Goal: Task Accomplishment & Management: Use online tool/utility

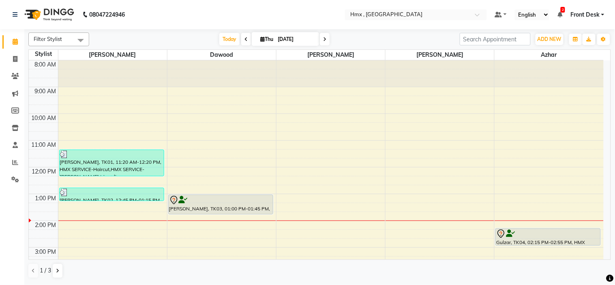
click at [212, 151] on div "8:00 AM 9:00 AM 10:00 AM 11:00 AM 12:00 PM 1:00 PM 2:00 PM 3:00 PM 4:00 PM 5:00…" at bounding box center [316, 247] width 575 height 374
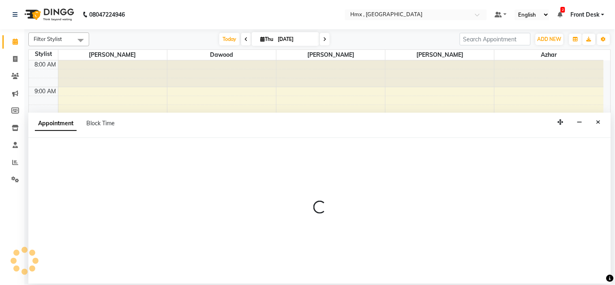
select select "39095"
select select "675"
select select "tentative"
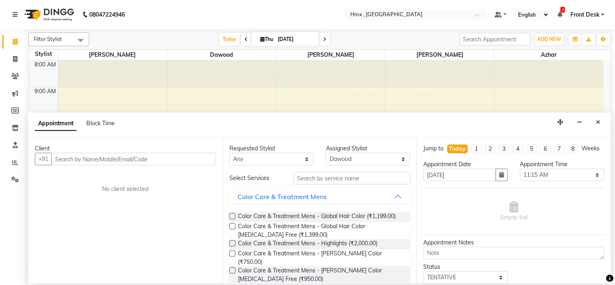
click at [134, 153] on input "text" at bounding box center [133, 159] width 165 height 13
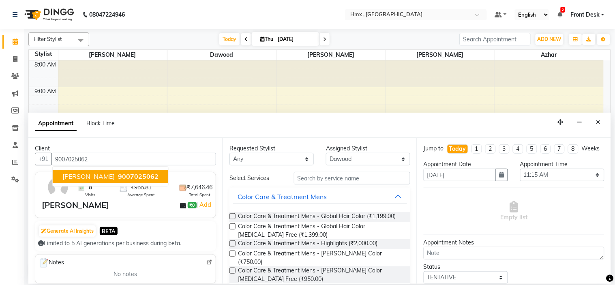
click at [128, 170] on button "Sayor Ghosh 9007025062" at bounding box center [110, 176] width 115 height 13
type input "9007025062"
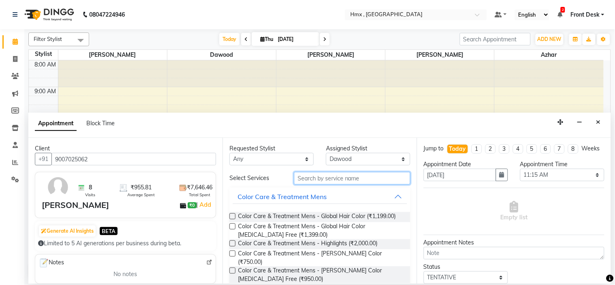
click at [342, 183] on input "text" at bounding box center [352, 178] width 116 height 13
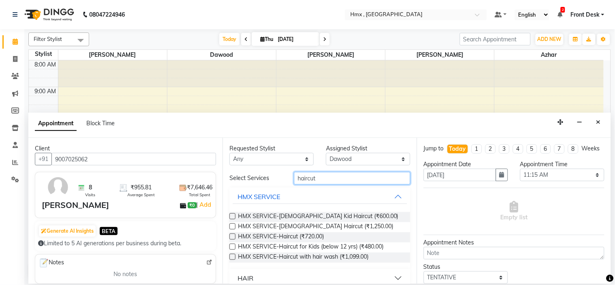
type input "haircut"
click at [233, 236] on label at bounding box center [232, 236] width 6 height 6
click at [233, 236] on input "checkbox" at bounding box center [231, 237] width 5 height 5
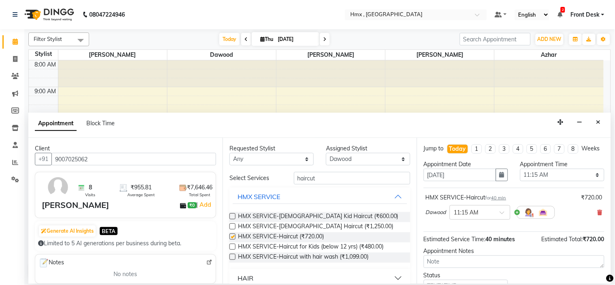
checkbox input "false"
click at [504, 219] on span at bounding box center [505, 215] width 10 height 9
click at [469, 237] on div "02:15 PM" at bounding box center [480, 229] width 60 height 15
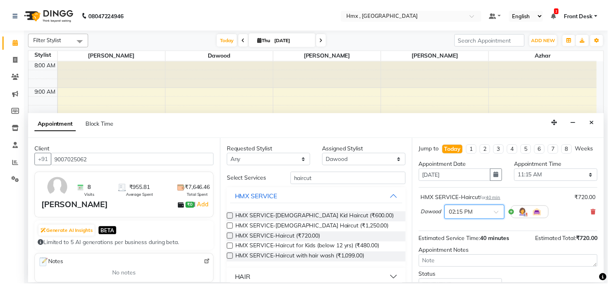
scroll to position [67, 0]
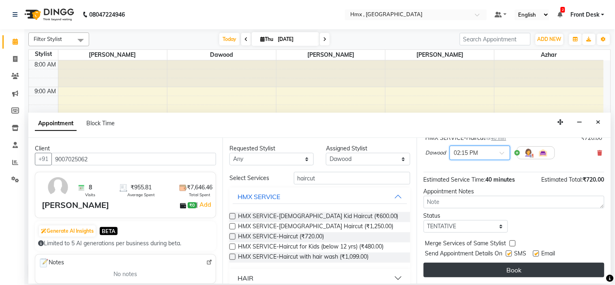
click at [515, 267] on button "Book" at bounding box center [513, 270] width 181 height 15
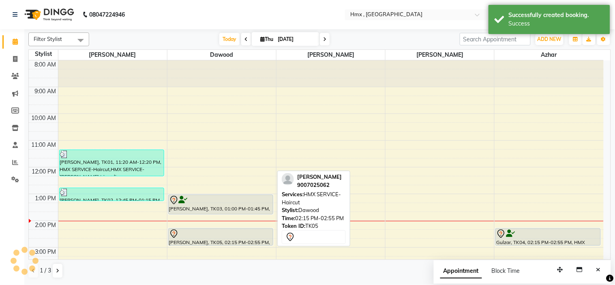
click at [196, 240] on div "[PERSON_NAME], TK05, 02:15 PM-02:55 PM, HMX SERVICE-Haircut" at bounding box center [221, 237] width 104 height 17
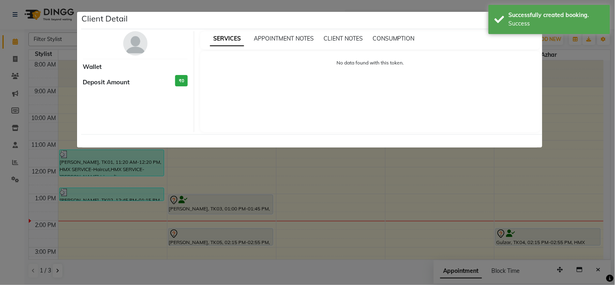
select select "7"
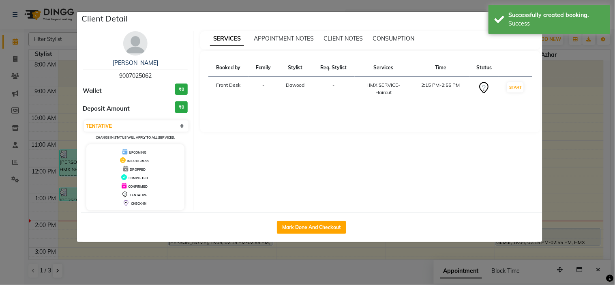
click at [423, 18] on div "Client Detail" at bounding box center [311, 20] width 461 height 17
drag, startPoint x: 519, startPoint y: 26, endPoint x: 286, endPoint y: 51, distance: 234.4
click at [519, 26] on div "Success" at bounding box center [556, 23] width 95 height 9
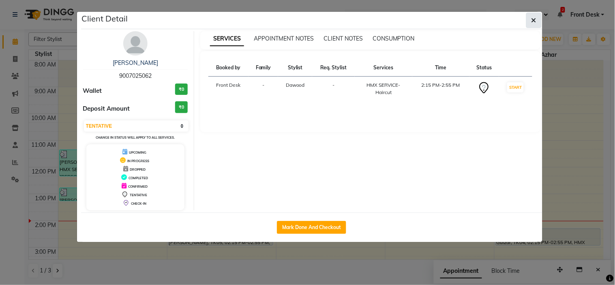
click at [532, 18] on icon "button" at bounding box center [533, 20] width 5 height 6
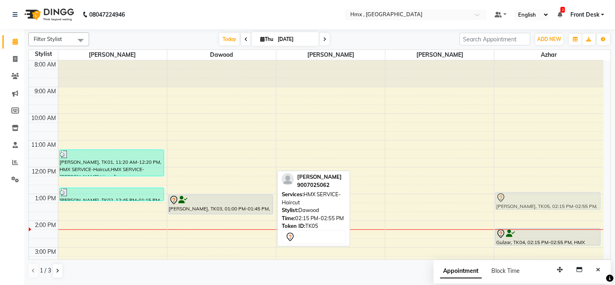
drag, startPoint x: 240, startPoint y: 236, endPoint x: 569, endPoint y: 204, distance: 330.1
click at [569, 204] on tr "[PERSON_NAME], TK01, 11:20 AM-12:20 PM, HMX SERVICE-Haircut,HMX SERVICE-[PERSON…" at bounding box center [316, 247] width 575 height 374
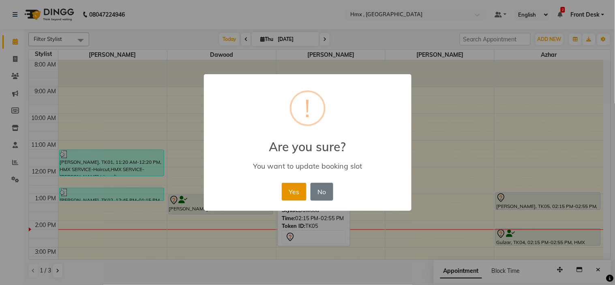
click at [291, 196] on button "Yes" at bounding box center [294, 192] width 25 height 18
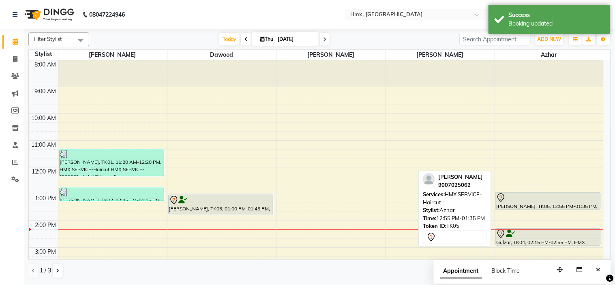
click at [515, 195] on div at bounding box center [548, 198] width 104 height 10
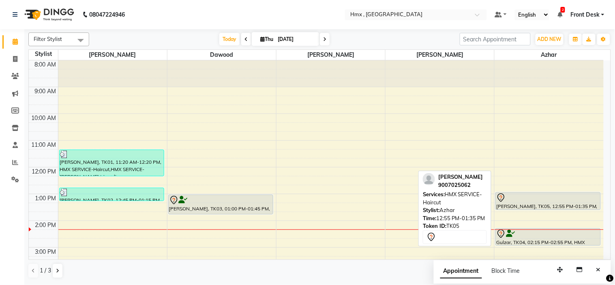
click at [520, 202] on div at bounding box center [548, 198] width 104 height 10
select select "7"
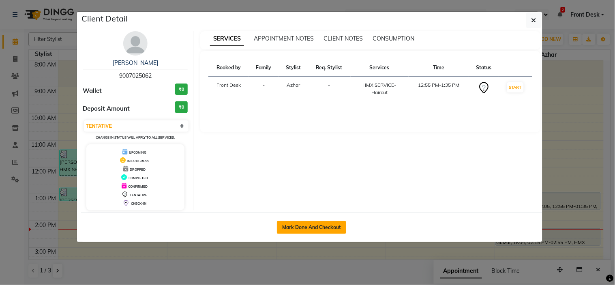
click at [314, 229] on button "Mark Done And Checkout" at bounding box center [311, 227] width 69 height 13
select select "service"
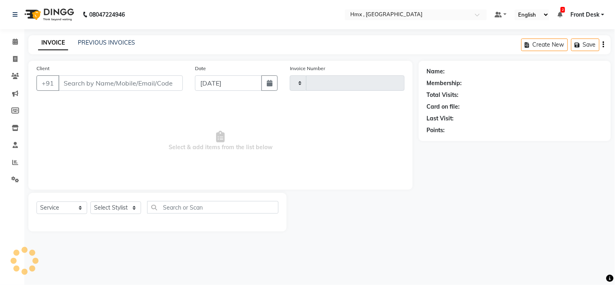
type input "1969"
select select "3"
select select "5711"
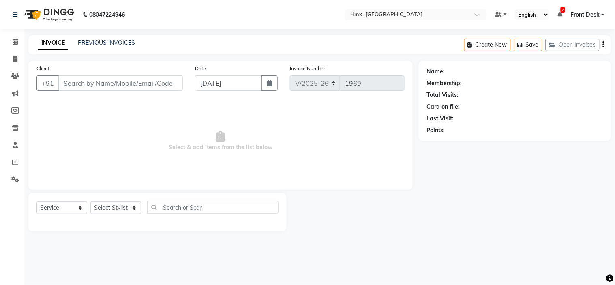
type input "9007025062"
select select "39098"
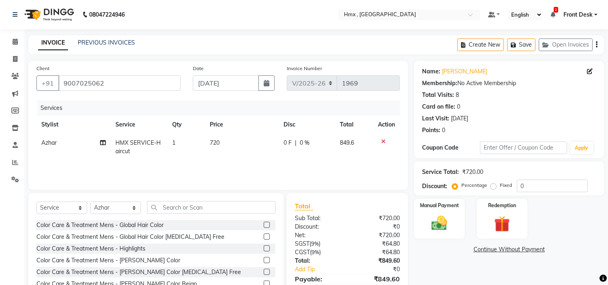
scroll to position [39, 0]
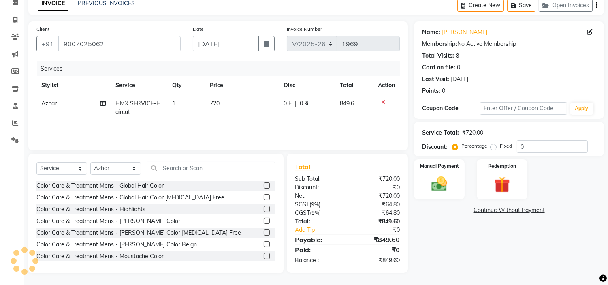
click at [220, 102] on span "720" at bounding box center [215, 103] width 10 height 7
select select "39098"
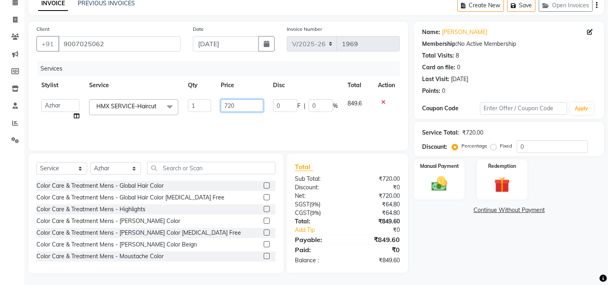
click at [237, 108] on input "720" at bounding box center [242, 105] width 43 height 13
type input "7"
type input "599"
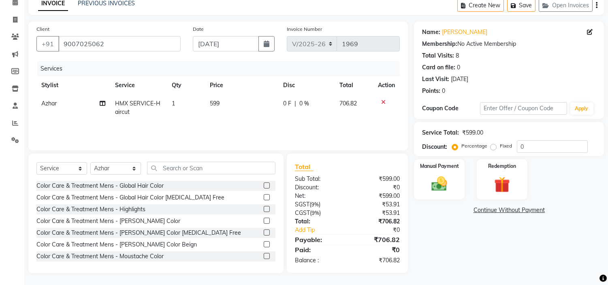
click at [252, 126] on div "Services Stylist Service Qty Price Disc Total Action Azhar HMX SERVICE-Haircut …" at bounding box center [217, 101] width 363 height 81
click at [446, 180] on img at bounding box center [439, 184] width 27 height 19
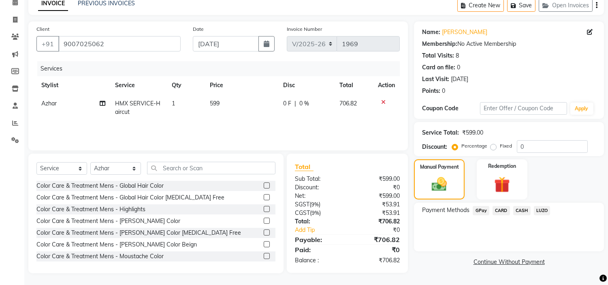
click at [471, 207] on div "GPay" at bounding box center [480, 211] width 20 height 11
click at [485, 209] on span "GPay" at bounding box center [481, 210] width 17 height 9
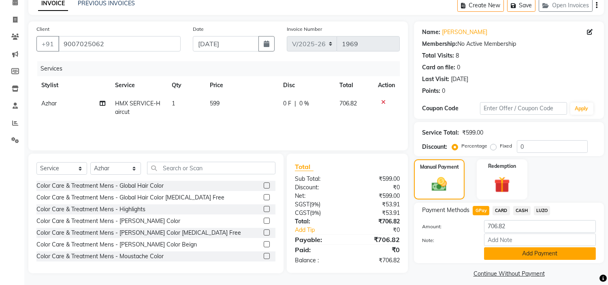
click at [532, 258] on button "Add Payment" at bounding box center [540, 253] width 112 height 13
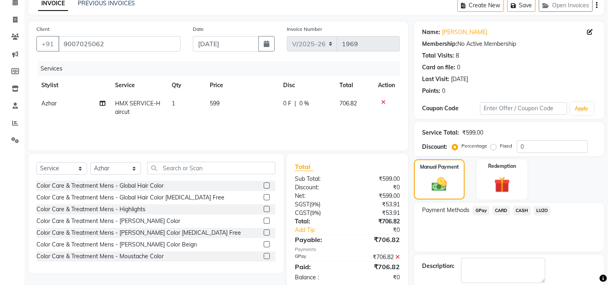
scroll to position [79, 0]
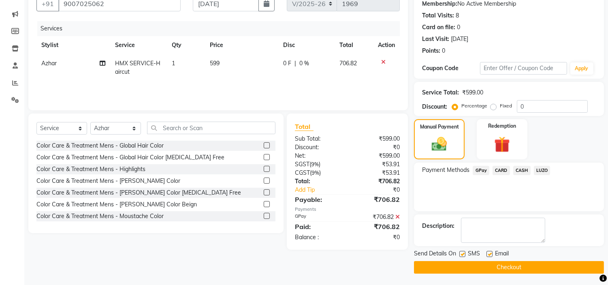
click at [464, 252] on label at bounding box center [462, 254] width 6 height 6
click at [464, 252] on input "checkbox" at bounding box center [461, 254] width 5 height 5
checkbox input "false"
click at [510, 265] on button "Checkout" at bounding box center [509, 267] width 190 height 13
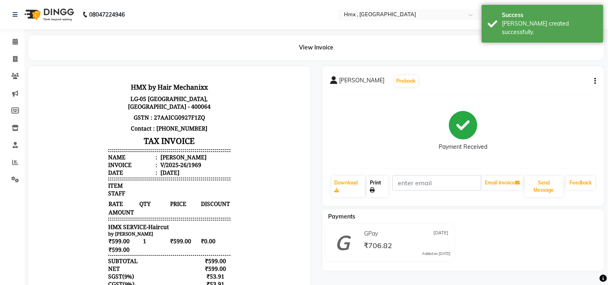
click at [377, 189] on link "Print" at bounding box center [378, 186] width 22 height 21
